Goal: Transaction & Acquisition: Purchase product/service

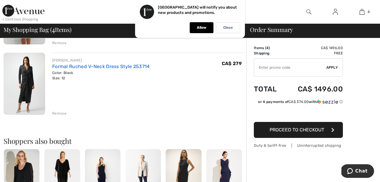
click at [82, 67] on link "Formal Ruched V-Neck Dress Style 253714" at bounding box center [101, 67] width 98 height 6
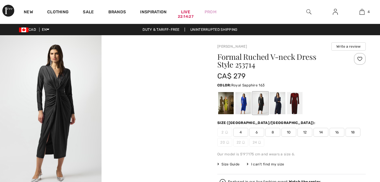
click at [244, 102] on div at bounding box center [242, 103] width 15 height 22
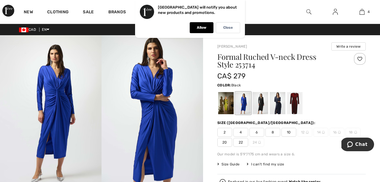
click at [257, 104] on div at bounding box center [259, 103] width 15 height 22
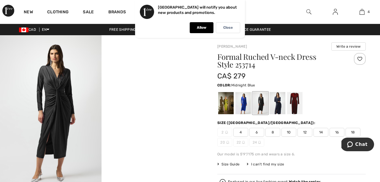
click at [272, 104] on div at bounding box center [277, 103] width 15 height 22
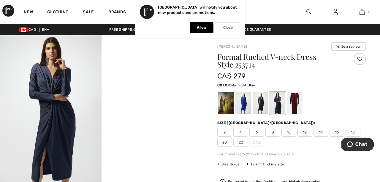
click at [279, 106] on div at bounding box center [277, 103] width 15 height 22
click at [226, 110] on div at bounding box center [225, 103] width 15 height 22
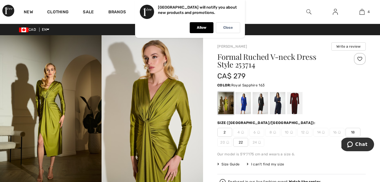
click at [243, 102] on div at bounding box center [242, 103] width 15 height 22
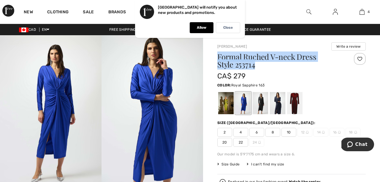
drag, startPoint x: 217, startPoint y: 56, endPoint x: 247, endPoint y: 67, distance: 31.1
click at [247, 67] on h1 "Formal Ruched V-neck Dress Style 253714" at bounding box center [279, 60] width 124 height 15
copy h1 "Formal Ruched V-neck Dress Style 253714"
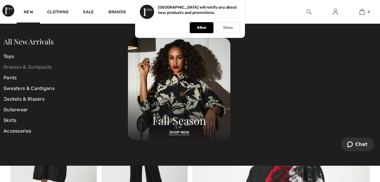
click at [15, 68] on link "Dresses & Jumpsuits" at bounding box center [66, 67] width 124 height 11
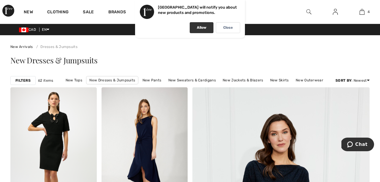
click at [198, 26] on p "Allow" at bounding box center [201, 28] width 9 height 4
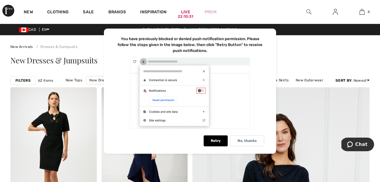
click at [22, 80] on strong "Filters" at bounding box center [22, 80] width 15 height 5
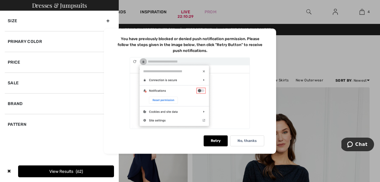
click at [152, 19] on div at bounding box center [190, 91] width 380 height 182
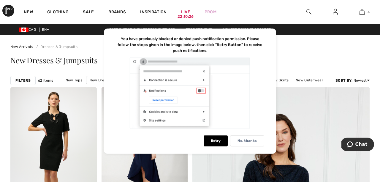
click at [22, 80] on strong "Filters" at bounding box center [22, 80] width 15 height 5
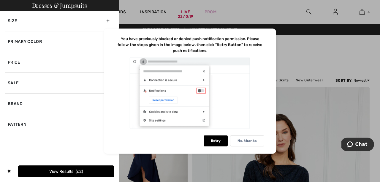
click at [45, 41] on div "Primary Color" at bounding box center [59, 41] width 109 height 21
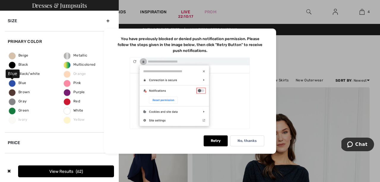
click at [13, 83] on span "Blue" at bounding box center [17, 83] width 17 height 4
click at [0, 0] on input "Blue" at bounding box center [0, 0] width 0 height 0
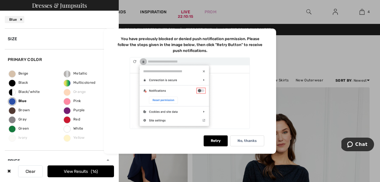
click at [76, 171] on button "View Results 16" at bounding box center [80, 172] width 66 height 12
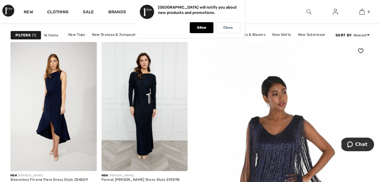
scroll to position [46, 0]
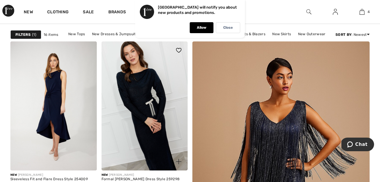
click at [140, 83] on img at bounding box center [144, 106] width 86 height 129
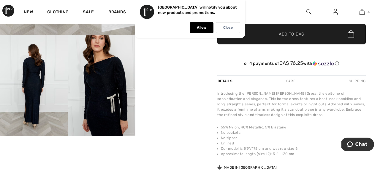
scroll to position [159, 0]
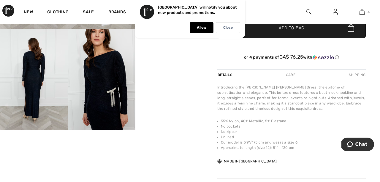
click at [27, 89] on img at bounding box center [34, 79] width 68 height 101
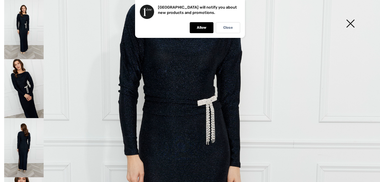
scroll to position [132, 0]
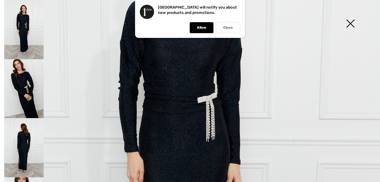
click at [30, 82] on img at bounding box center [23, 88] width 39 height 59
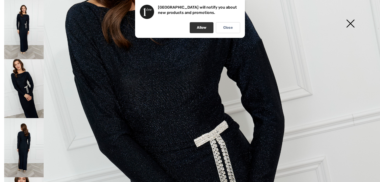
click at [202, 26] on p "Allow" at bounding box center [201, 28] width 9 height 4
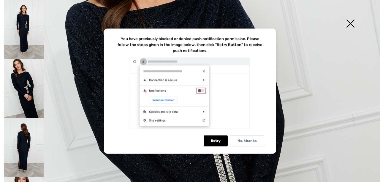
click at [205, 70] on div at bounding box center [190, 93] width 148 height 73
click at [20, 140] on img at bounding box center [23, 147] width 39 height 59
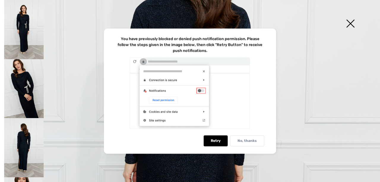
click at [244, 139] on p "No, thanks" at bounding box center [246, 141] width 19 height 4
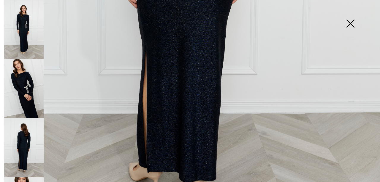
scroll to position [320, 0]
click at [31, 79] on img at bounding box center [23, 88] width 39 height 59
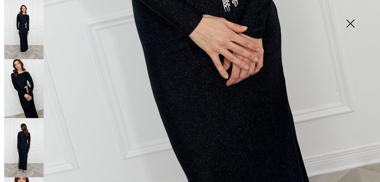
scroll to position [387, 0]
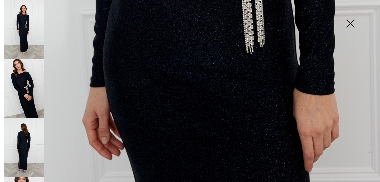
click at [351, 24] on img at bounding box center [350, 24] width 30 height 31
